Goal: Task Accomplishment & Management: Use online tool/utility

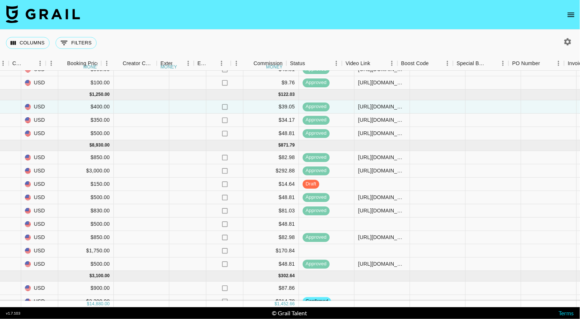
scroll to position [43, 625]
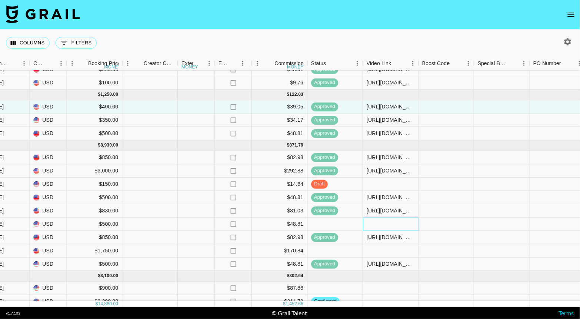
click at [388, 224] on div at bounding box center [391, 224] width 56 height 13
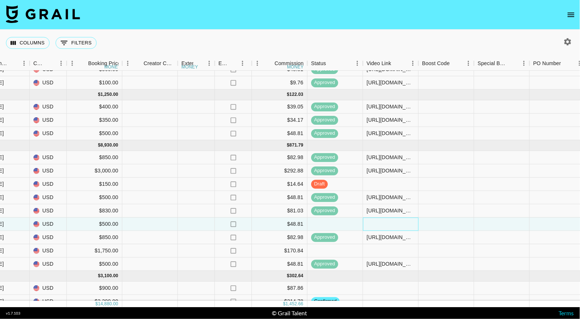
click at [388, 224] on div at bounding box center [391, 224] width 56 height 13
type input "v"
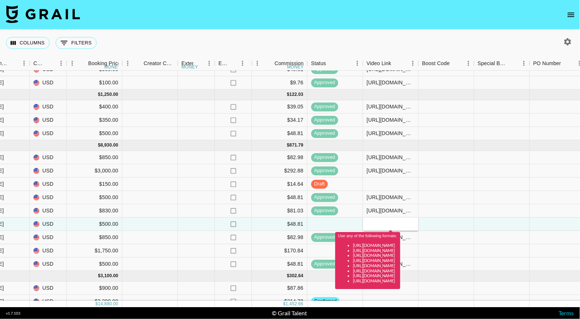
type input "[URL][DOMAIN_NAME]"
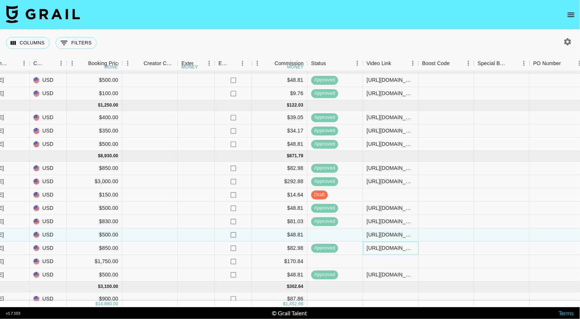
scroll to position [32, 993]
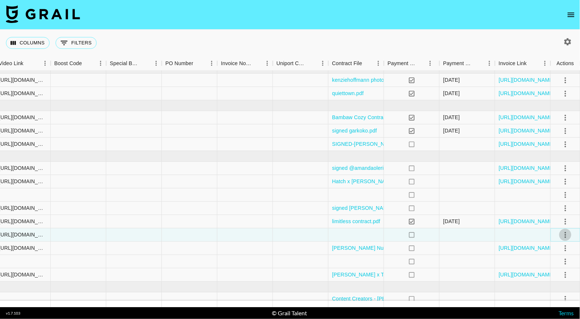
click at [563, 236] on icon "select merge strategy" at bounding box center [566, 235] width 9 height 9
click at [499, 37] on div "Columns 0 Filters + Booking" at bounding box center [290, 43] width 580 height 27
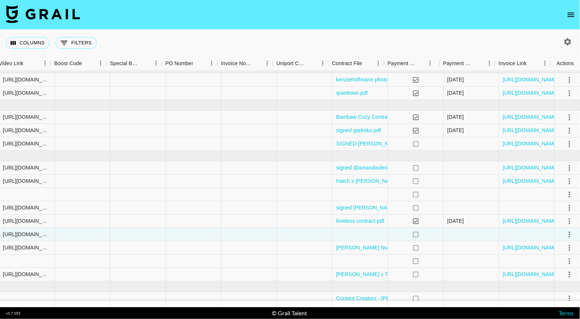
scroll to position [32, 993]
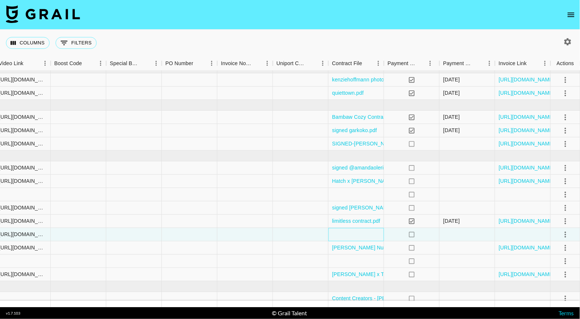
click at [347, 236] on div at bounding box center [357, 234] width 56 height 13
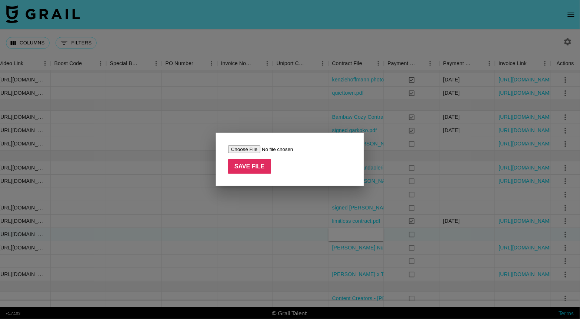
click at [252, 150] on input "file" at bounding box center [275, 150] width 94 height 8
type input "C:\fakepath\SIGNED BHN Influencer Marketing Agreement - @estcetera_.docx (2).pdf"
click at [249, 167] on input "Save File" at bounding box center [249, 166] width 43 height 15
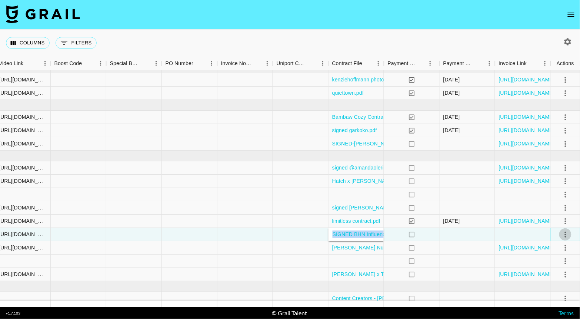
click at [566, 236] on icon "select merge strategy" at bounding box center [565, 235] width 1 height 6
click at [557, 249] on li "Confirm" at bounding box center [557, 249] width 48 height 13
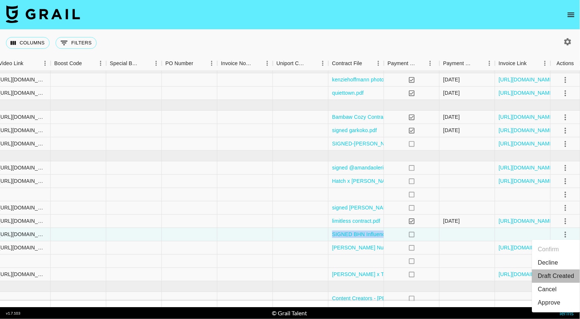
click at [563, 273] on li "Draft Created" at bounding box center [557, 276] width 48 height 13
click at [558, 307] on div "Approve" at bounding box center [550, 303] width 23 height 9
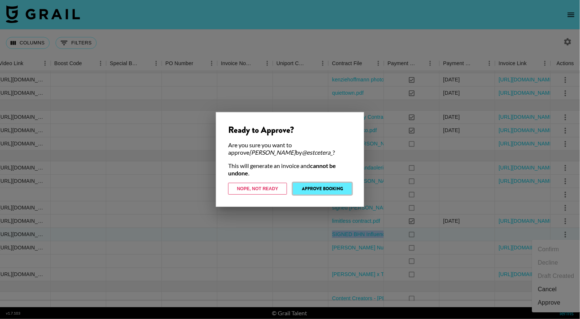
click at [336, 192] on button "Approve Booking" at bounding box center [322, 189] width 59 height 12
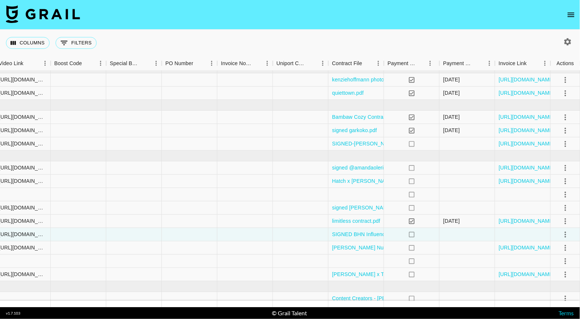
click at [408, 40] on div "Columns 0 Filters + Booking" at bounding box center [290, 43] width 580 height 27
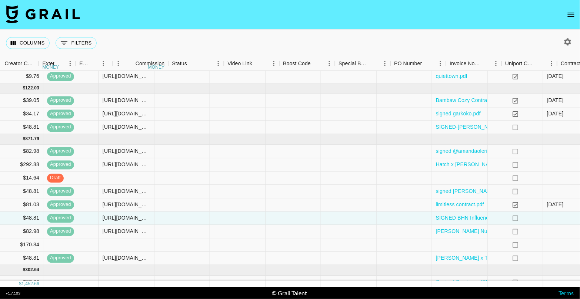
scroll to position [49, 993]
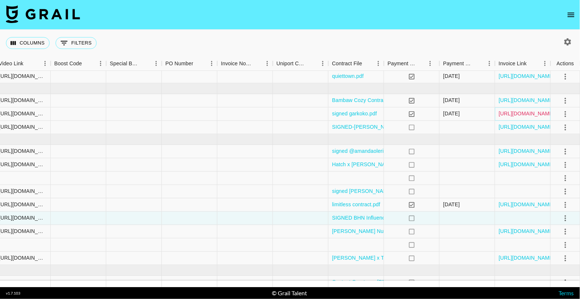
click at [543, 114] on link "[URL][DOMAIN_NAME]" at bounding box center [527, 113] width 56 height 7
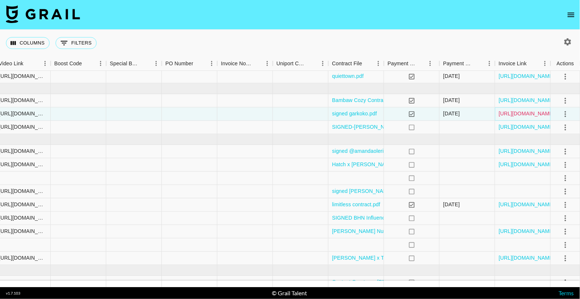
scroll to position [70, 993]
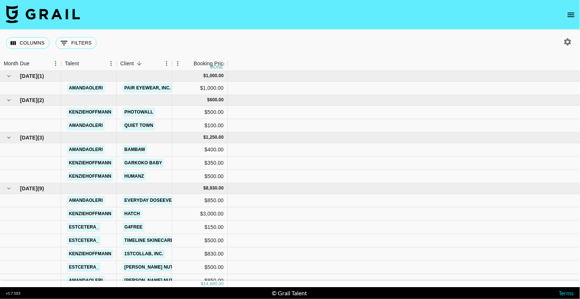
click at [39, 36] on div "Columns 0 Filters + Booking" at bounding box center [53, 43] width 94 height 27
click at [31, 48] on button "Columns" at bounding box center [28, 43] width 44 height 12
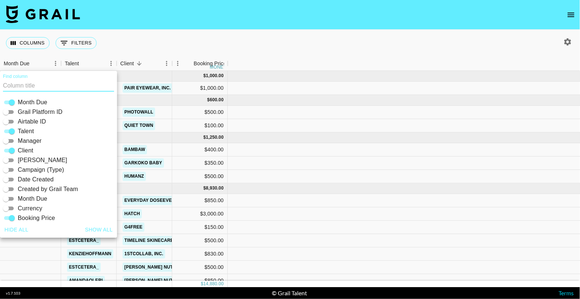
click at [100, 229] on button "Show all" at bounding box center [99, 230] width 34 height 14
checkbox input "true"
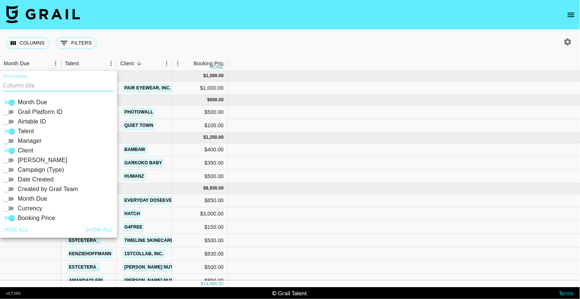
checkbox input "true"
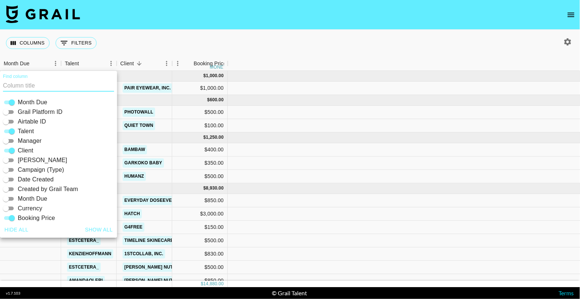
checkbox input "true"
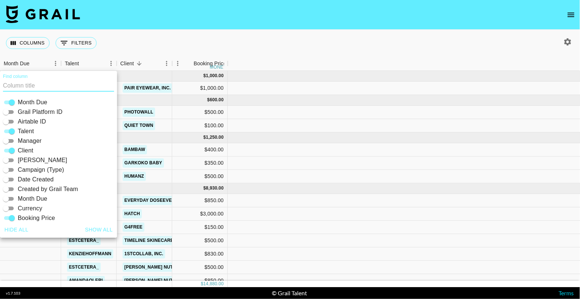
checkbox input "true"
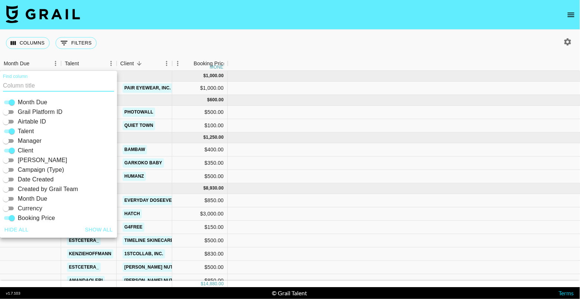
checkbox input "true"
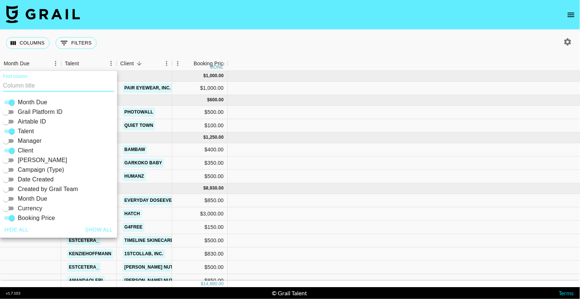
checkbox input "true"
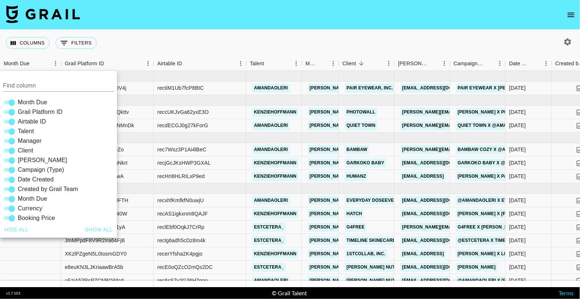
click at [226, 33] on div "Columns 0 Filters + Booking" at bounding box center [290, 43] width 580 height 27
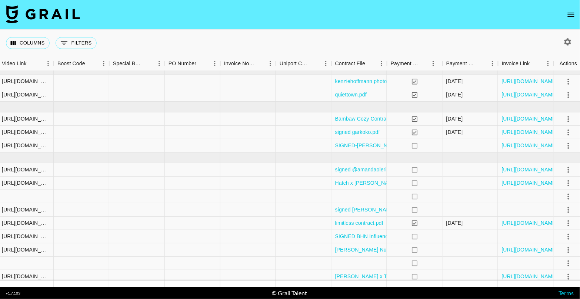
scroll to position [31, 993]
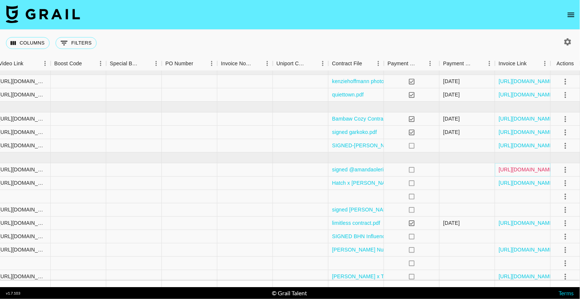
click at [516, 170] on link "[URL][DOMAIN_NAME]" at bounding box center [527, 169] width 56 height 7
